Goal: Transaction & Acquisition: Purchase product/service

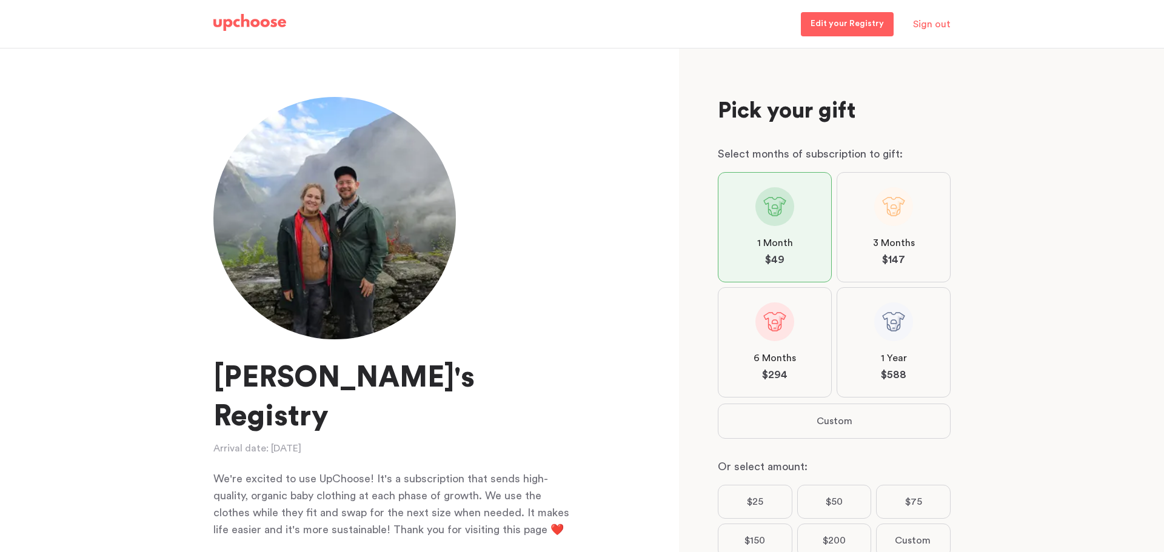
click at [249, 22] on img at bounding box center [249, 22] width 73 height 17
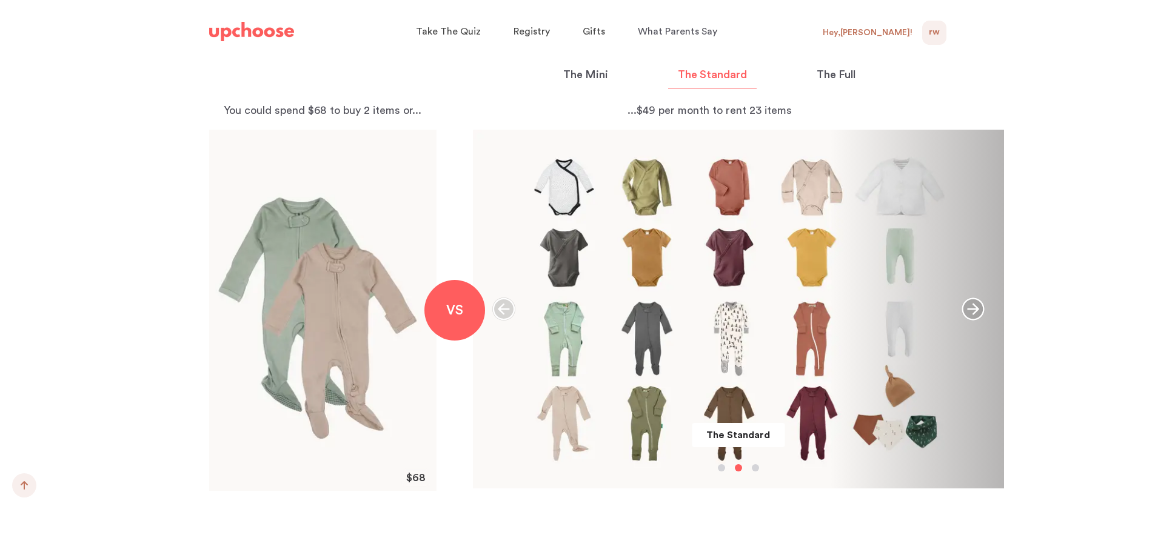
scroll to position [1310, 0]
click at [730, 232] on div "The Standard" at bounding box center [738, 309] width 532 height 359
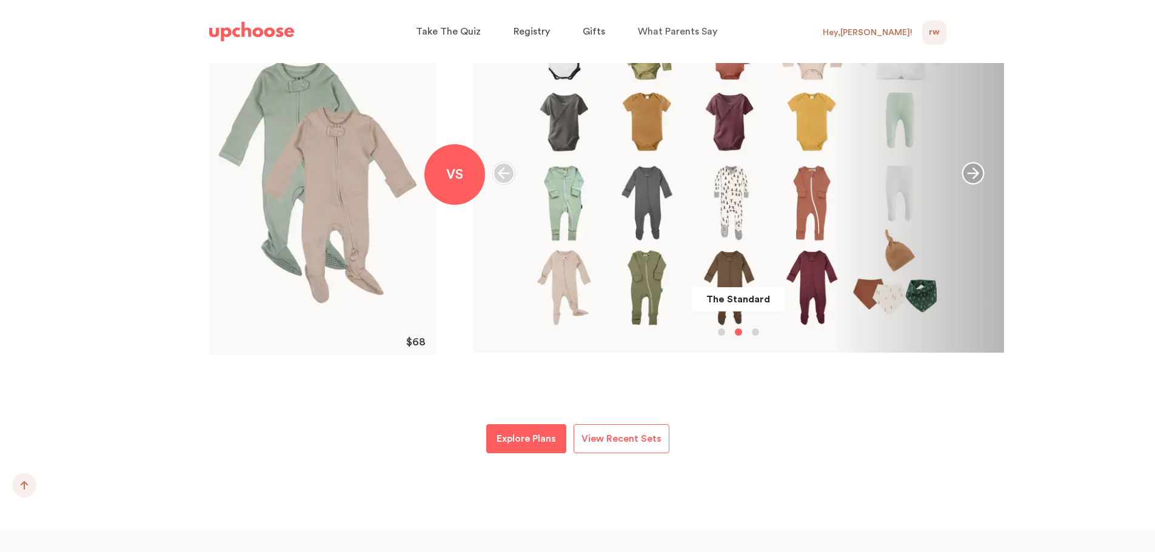
scroll to position [1447, 0]
click at [544, 432] on p "Explore Plans" at bounding box center [525, 438] width 59 height 15
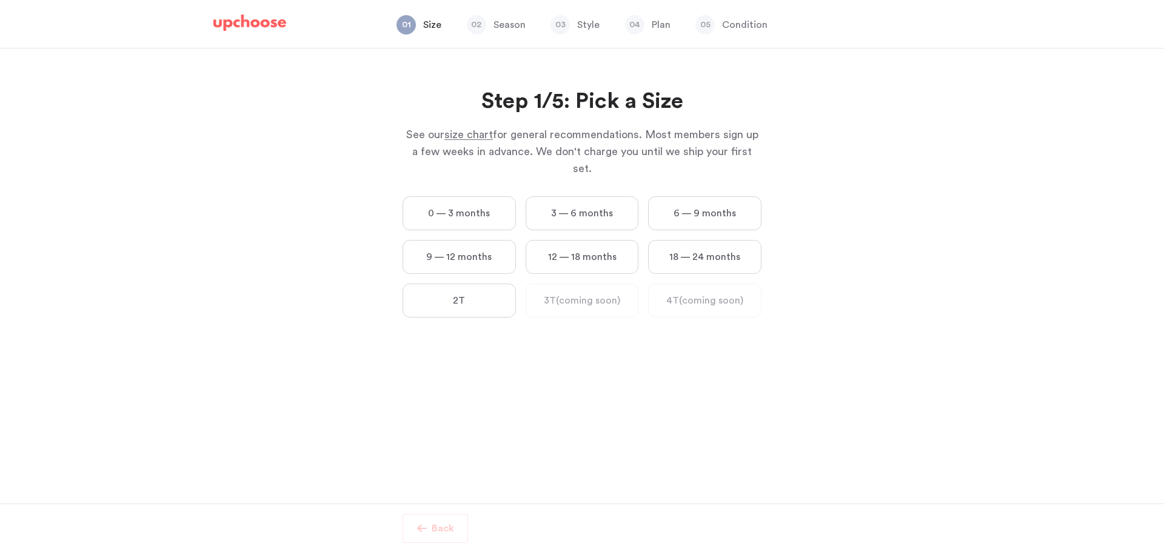
click at [488, 199] on label "0 — 3 months" at bounding box center [458, 213] width 113 height 34
click at [0, 0] on months "0 — 3 months" at bounding box center [0, 0] width 0 height 0
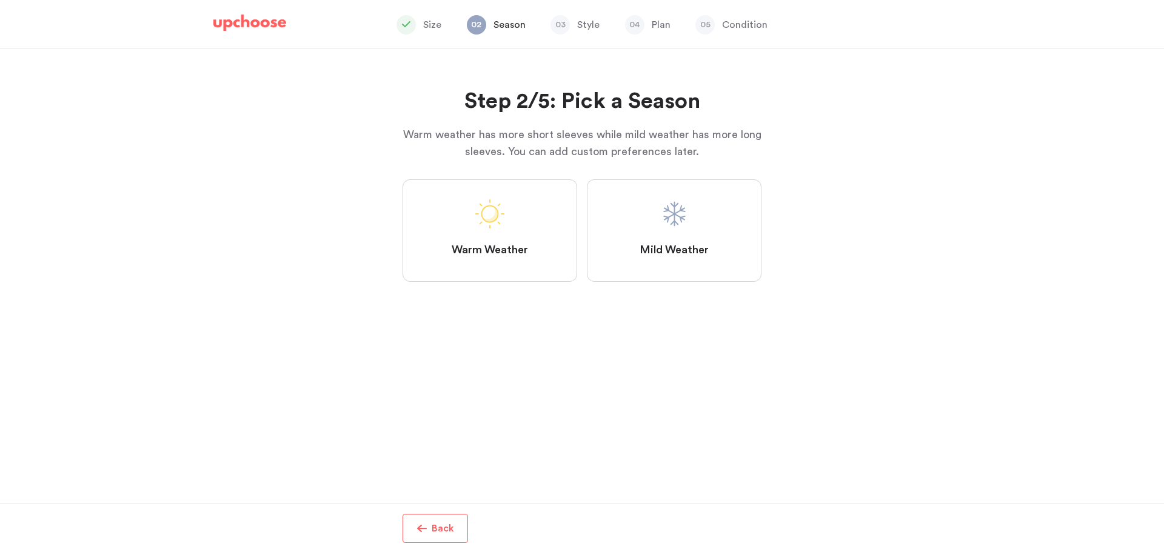
click at [664, 213] on span at bounding box center [673, 213] width 29 height 29
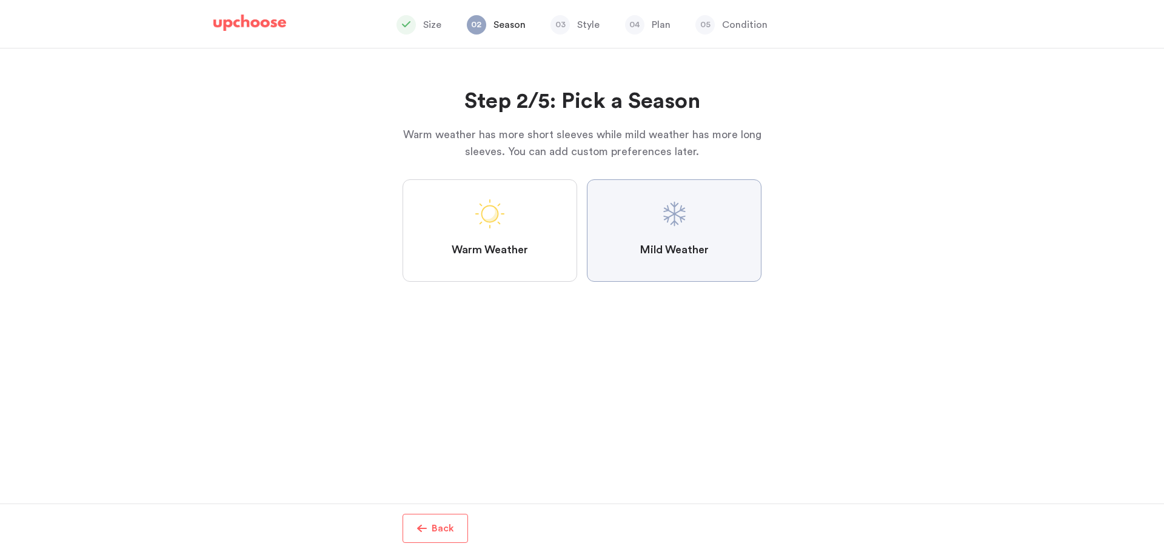
click at [0, 0] on Weather "Mild Weather" at bounding box center [0, 0] width 0 height 0
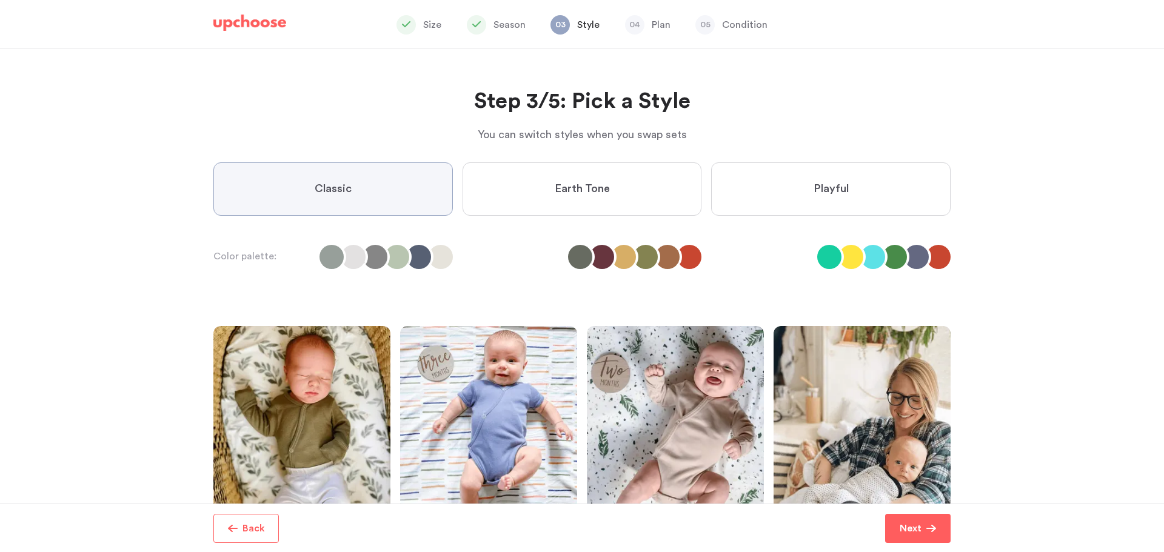
click at [782, 201] on label "Playful" at bounding box center [830, 188] width 239 height 53
click at [0, 0] on input "Playful" at bounding box center [0, 0] width 0 height 0
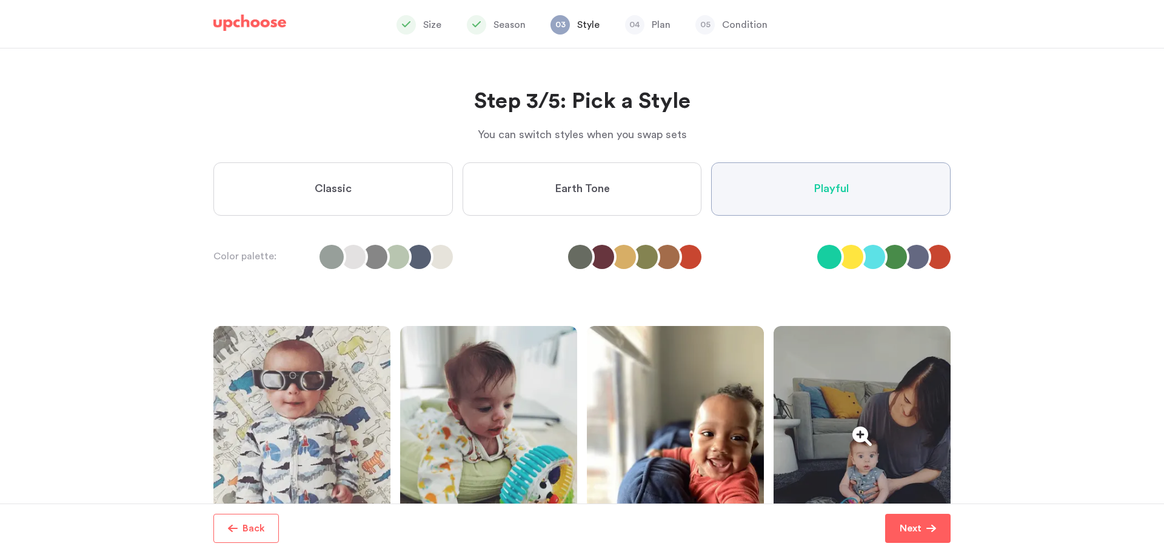
scroll to position [148, 0]
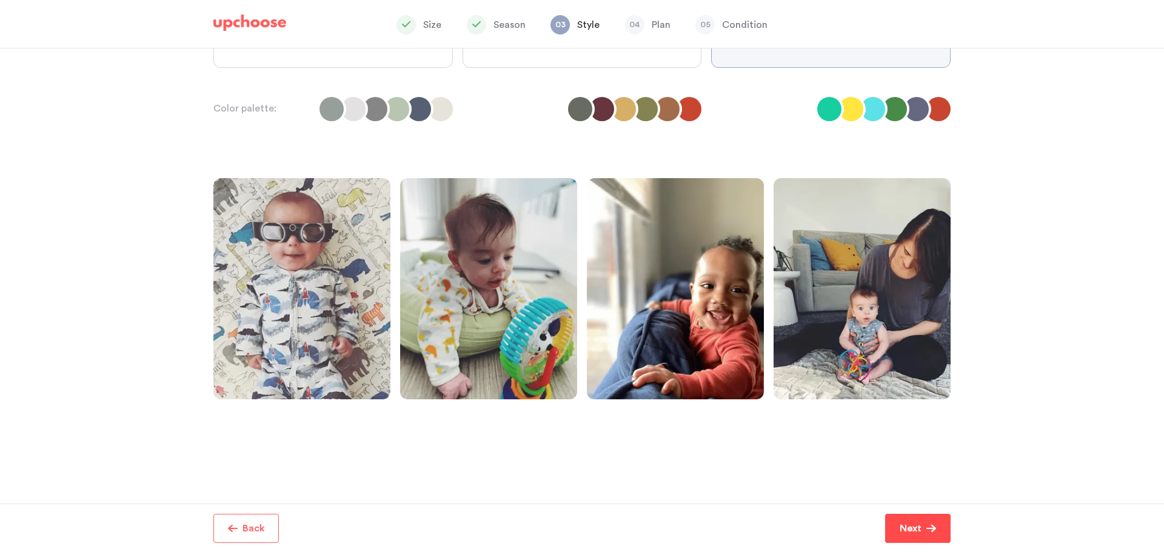
click at [912, 522] on p "Next" at bounding box center [910, 528] width 22 height 15
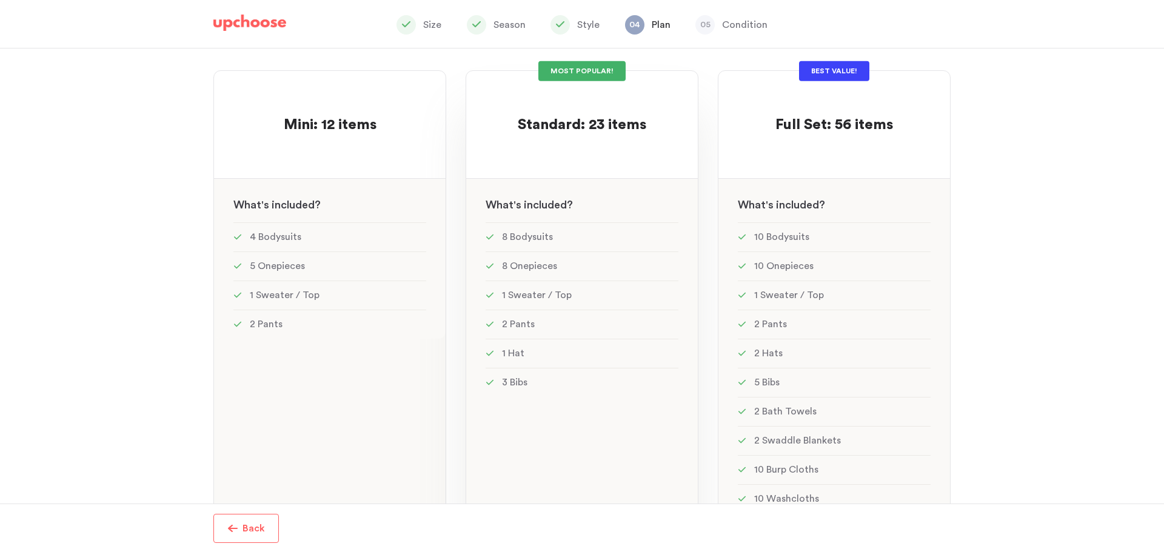
scroll to position [109, 0]
